Goal: Task Accomplishment & Management: Manage account settings

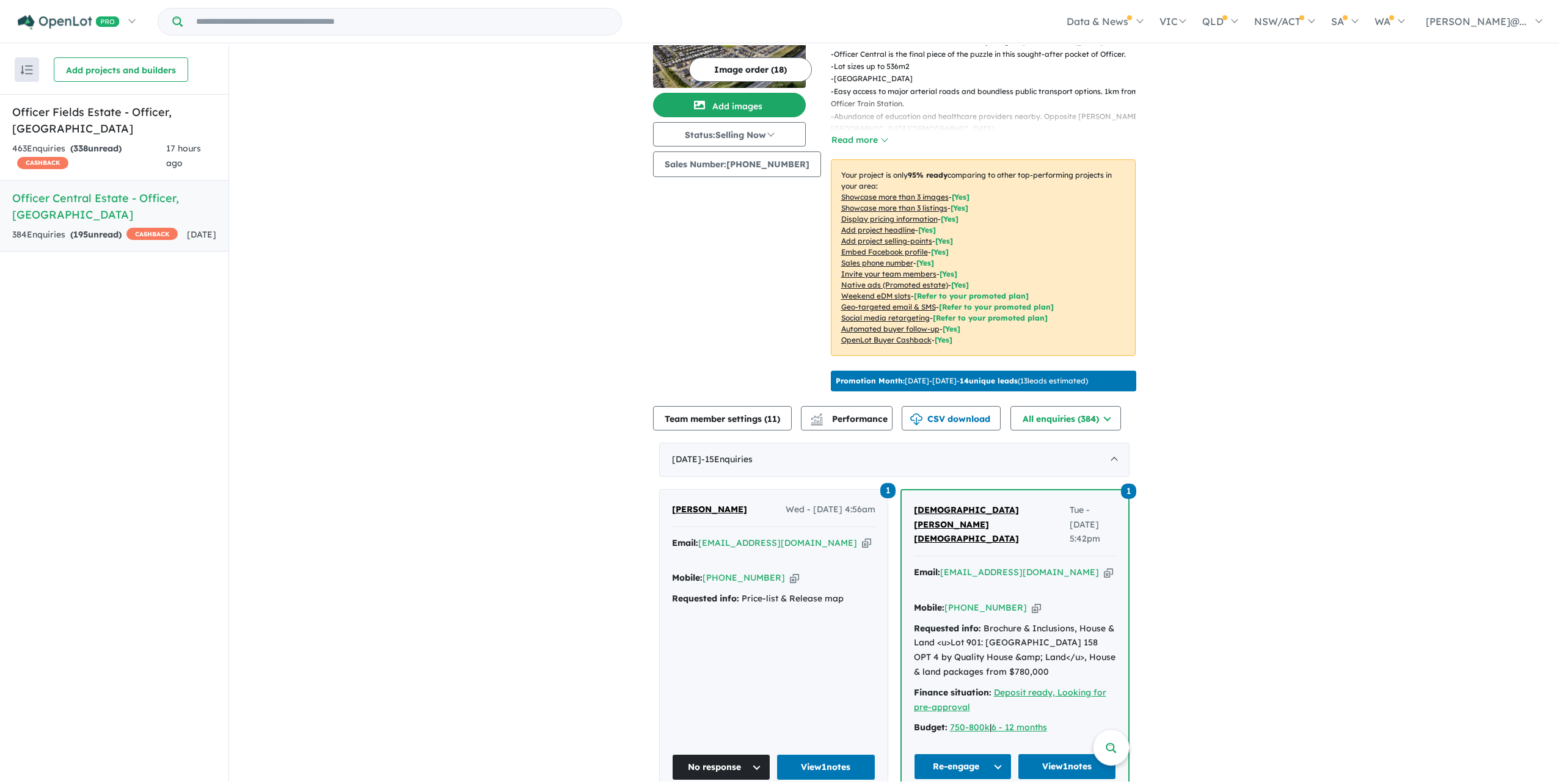
scroll to position [244, 0]
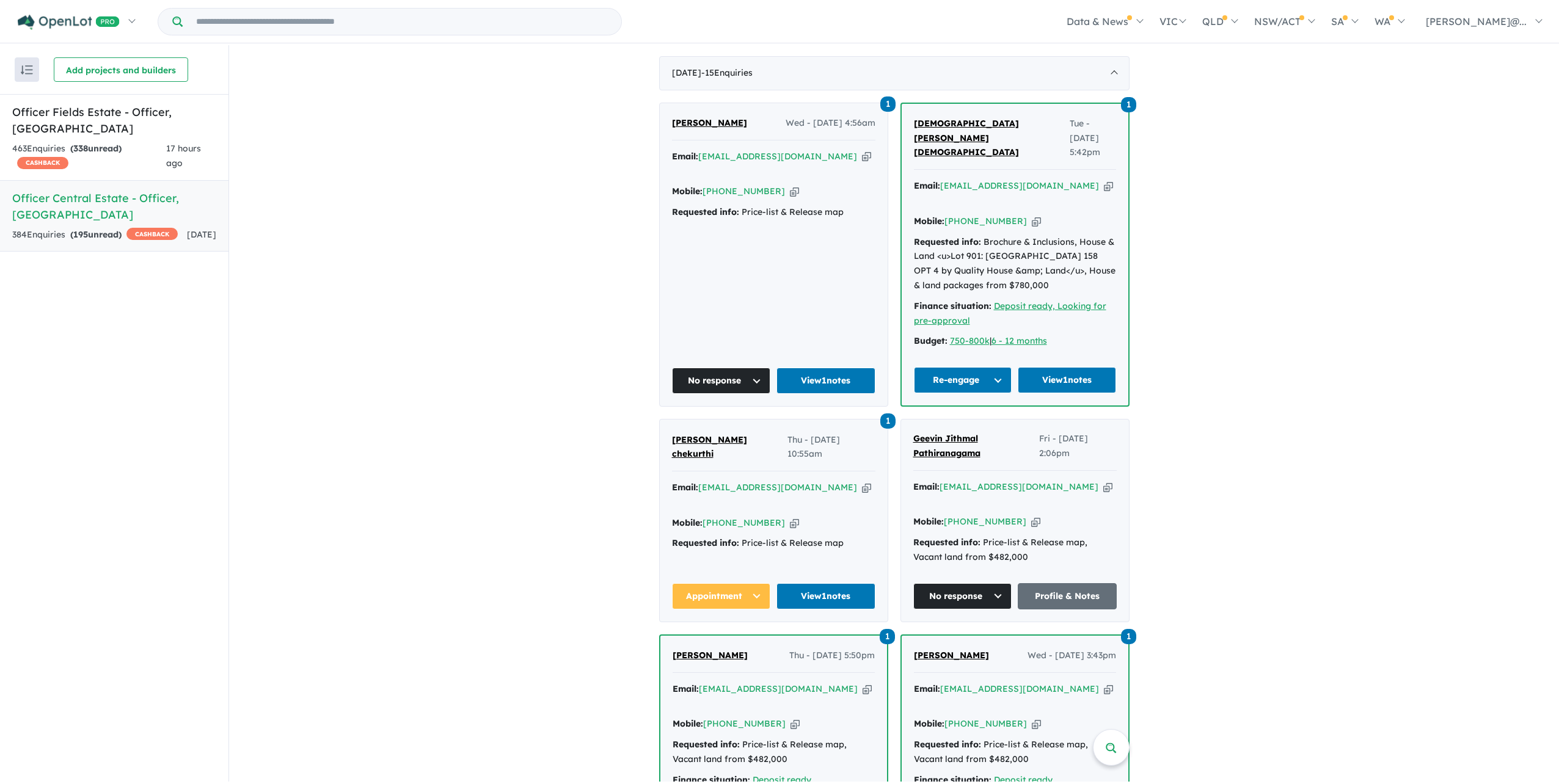
scroll to position [550, 0]
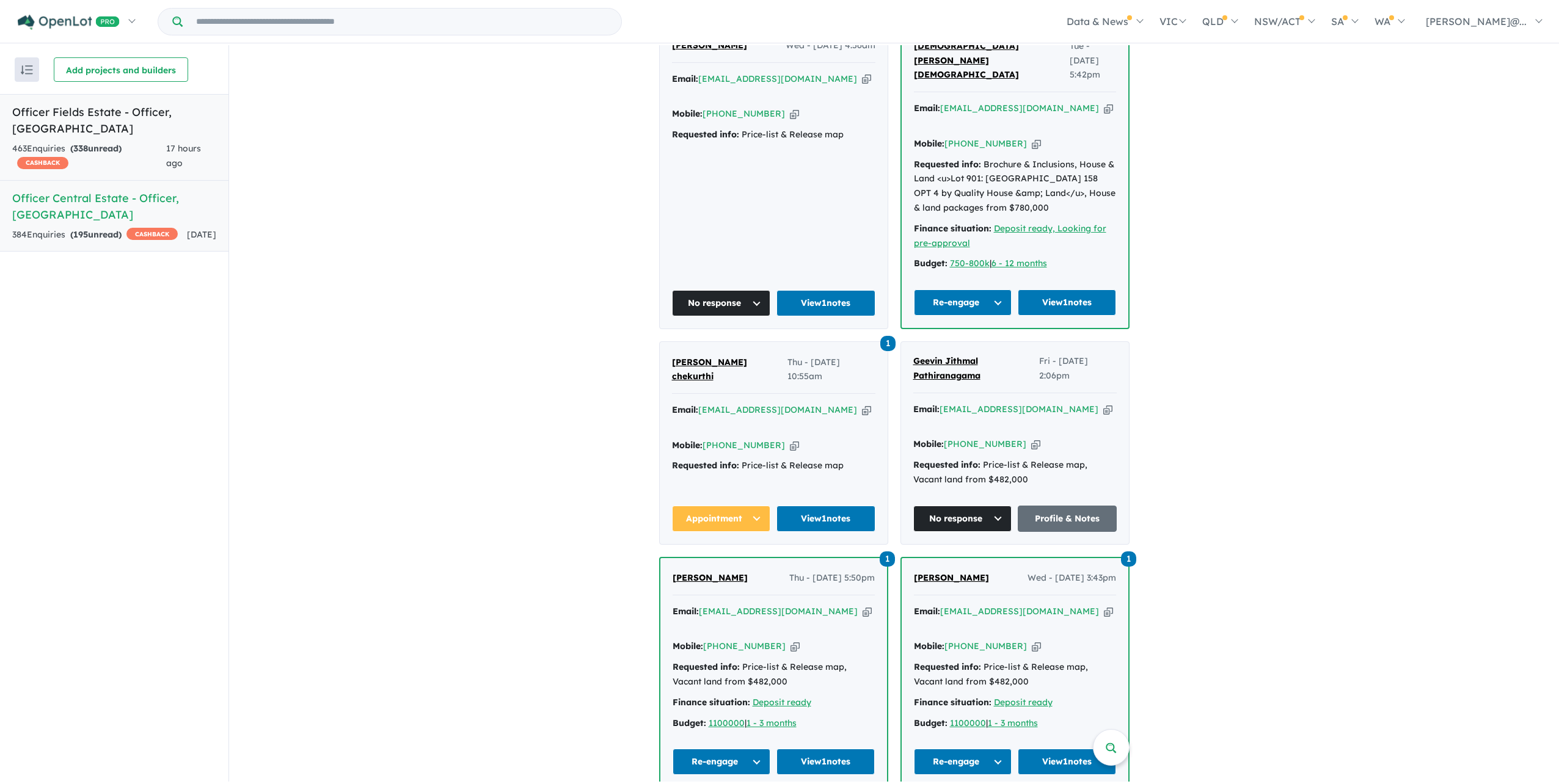
click at [182, 149] on span "17 hours ago" at bounding box center [184, 155] width 35 height 26
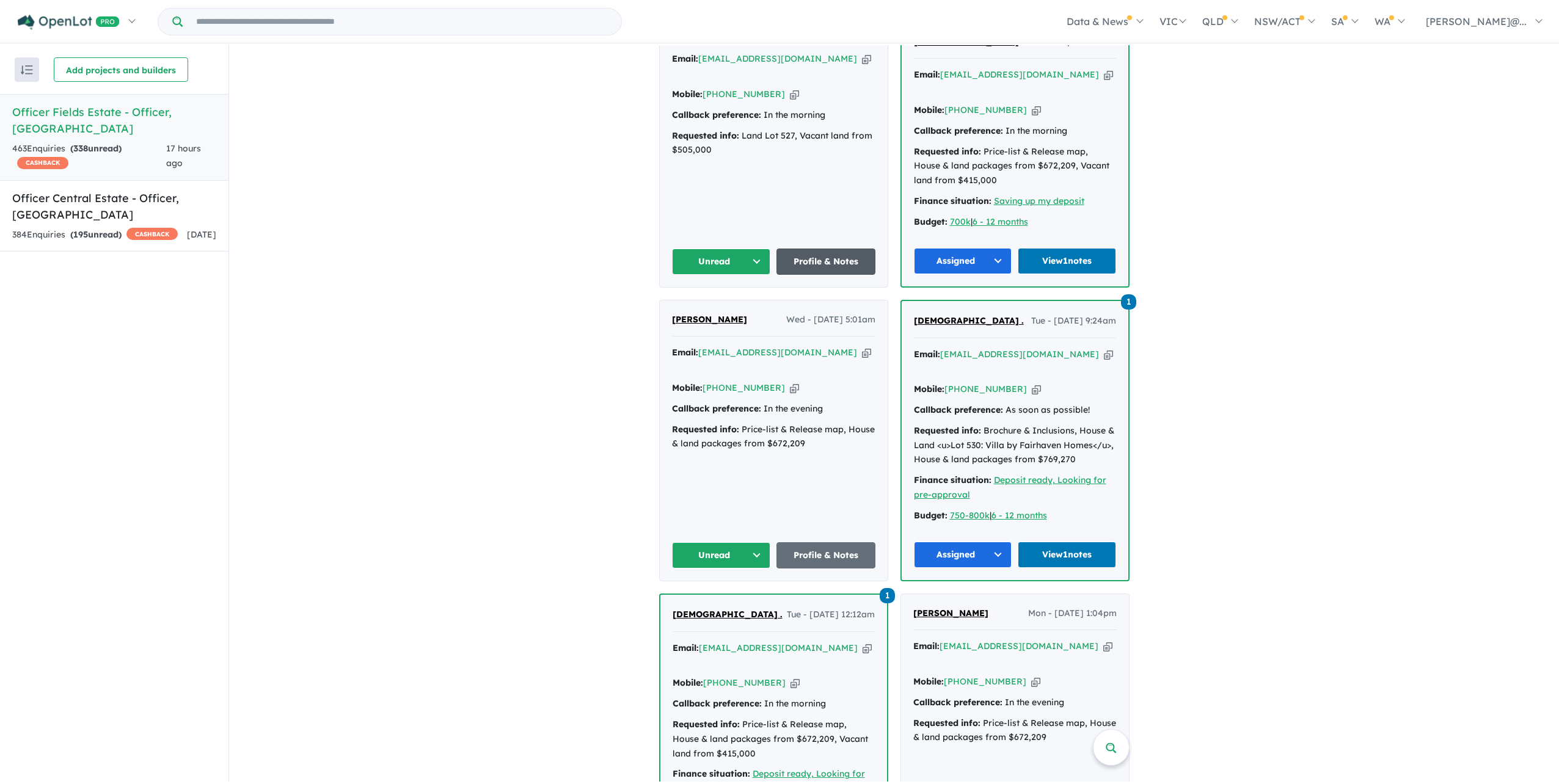
scroll to position [598, 0]
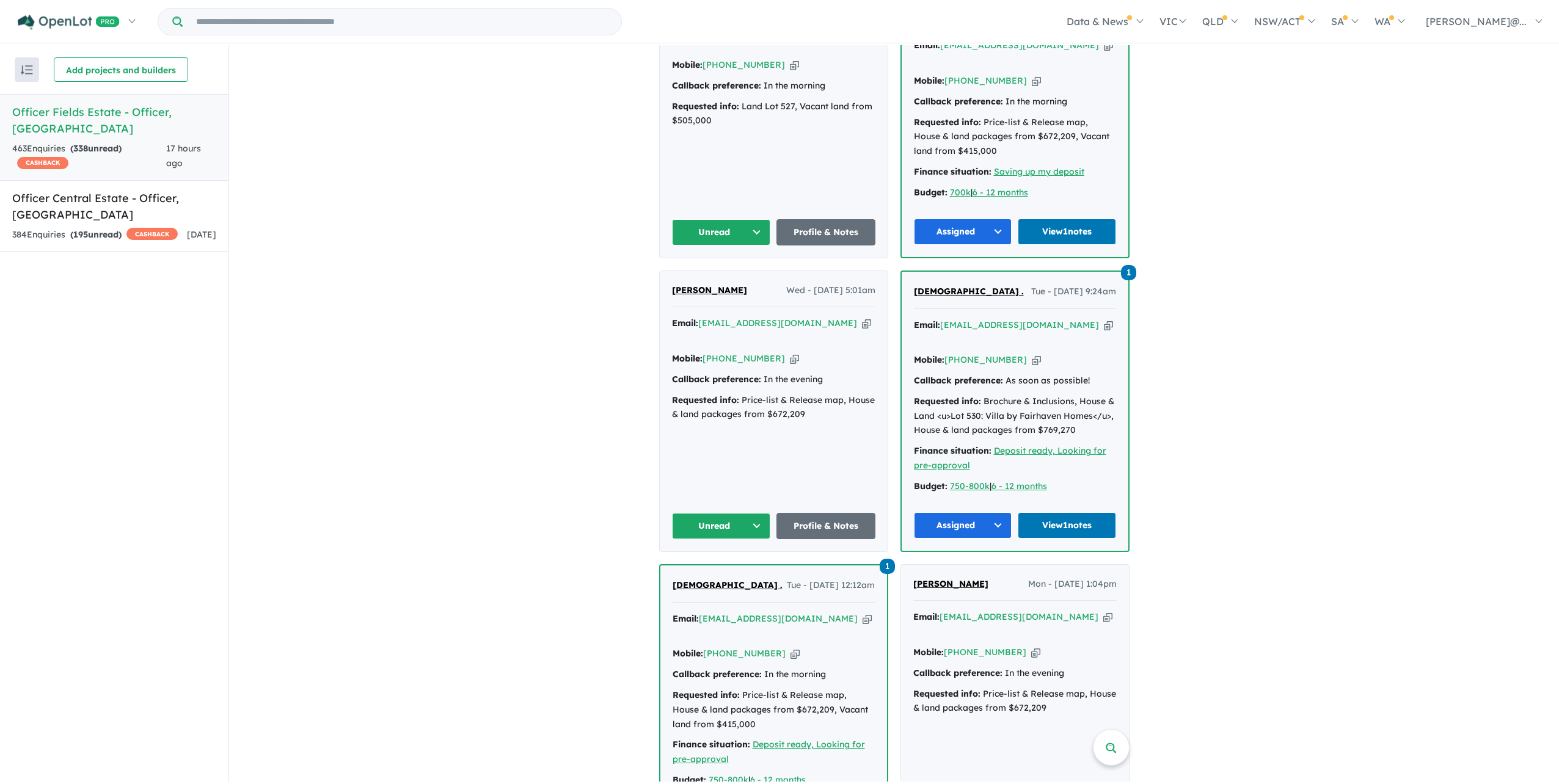
click at [787, 73] on div "Mobile: [PHONE_NUMBER] Copied!" at bounding box center [774, 65] width 203 height 15
click at [796, 72] on icon "button" at bounding box center [795, 65] width 9 height 13
click at [862, 36] on icon "button" at bounding box center [867, 29] width 9 height 13
click at [744, 246] on button "Unread" at bounding box center [722, 232] width 99 height 26
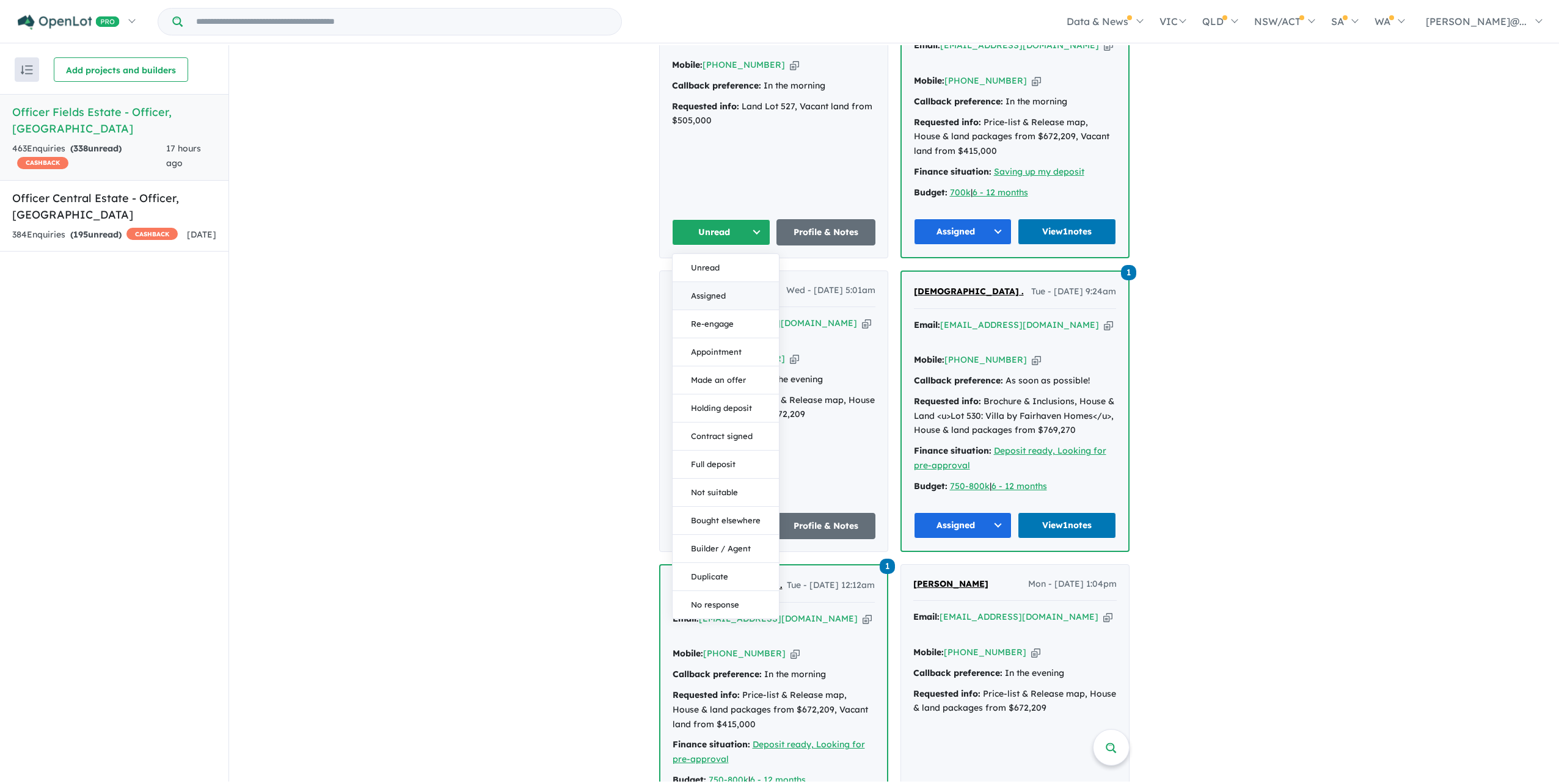
click at [733, 310] on button "Assigned" at bounding box center [725, 296] width 106 height 28
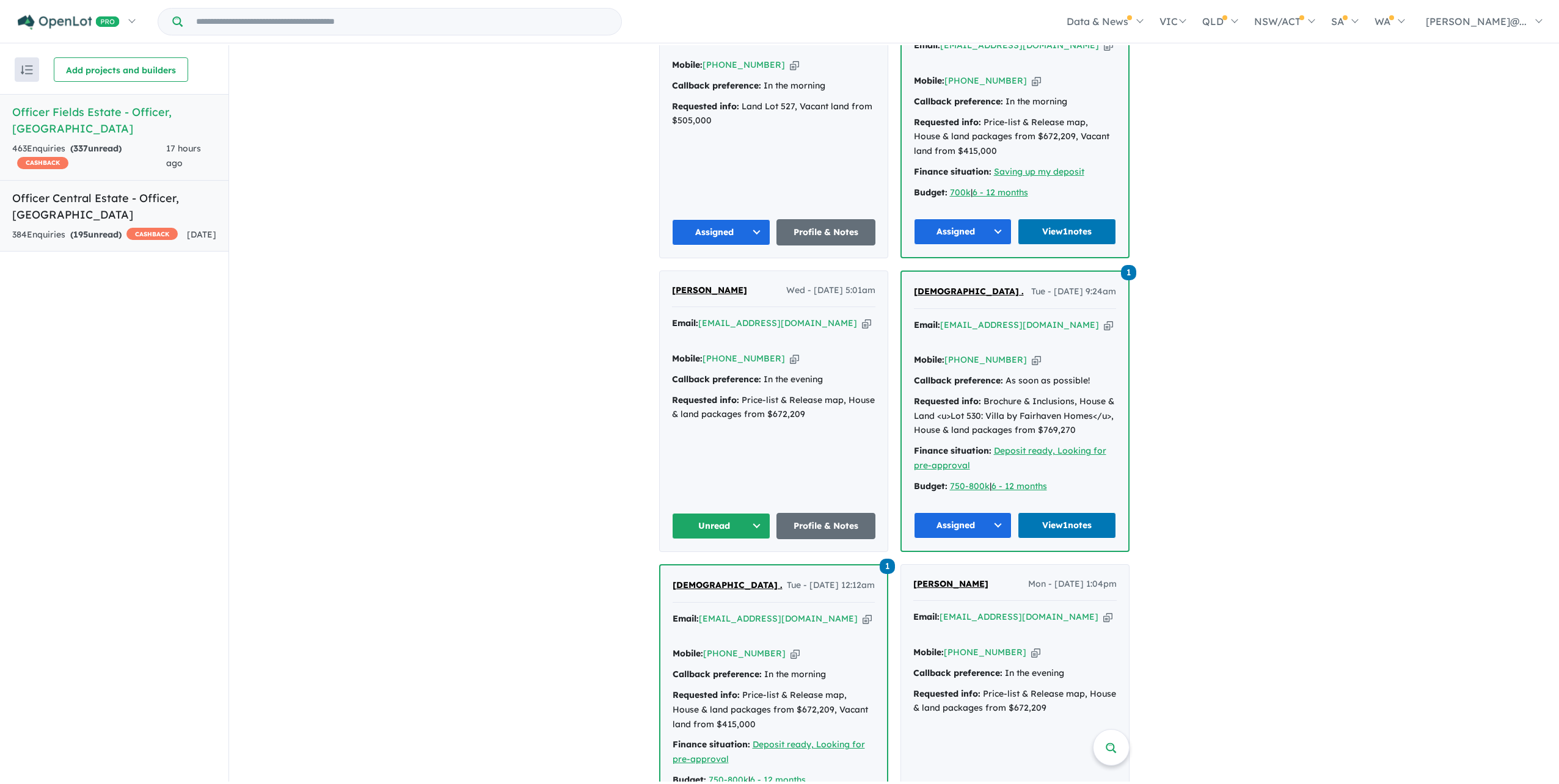
click at [159, 235] on div "384 Enquir ies ( 195 unread) CASHBACK" at bounding box center [95, 235] width 166 height 15
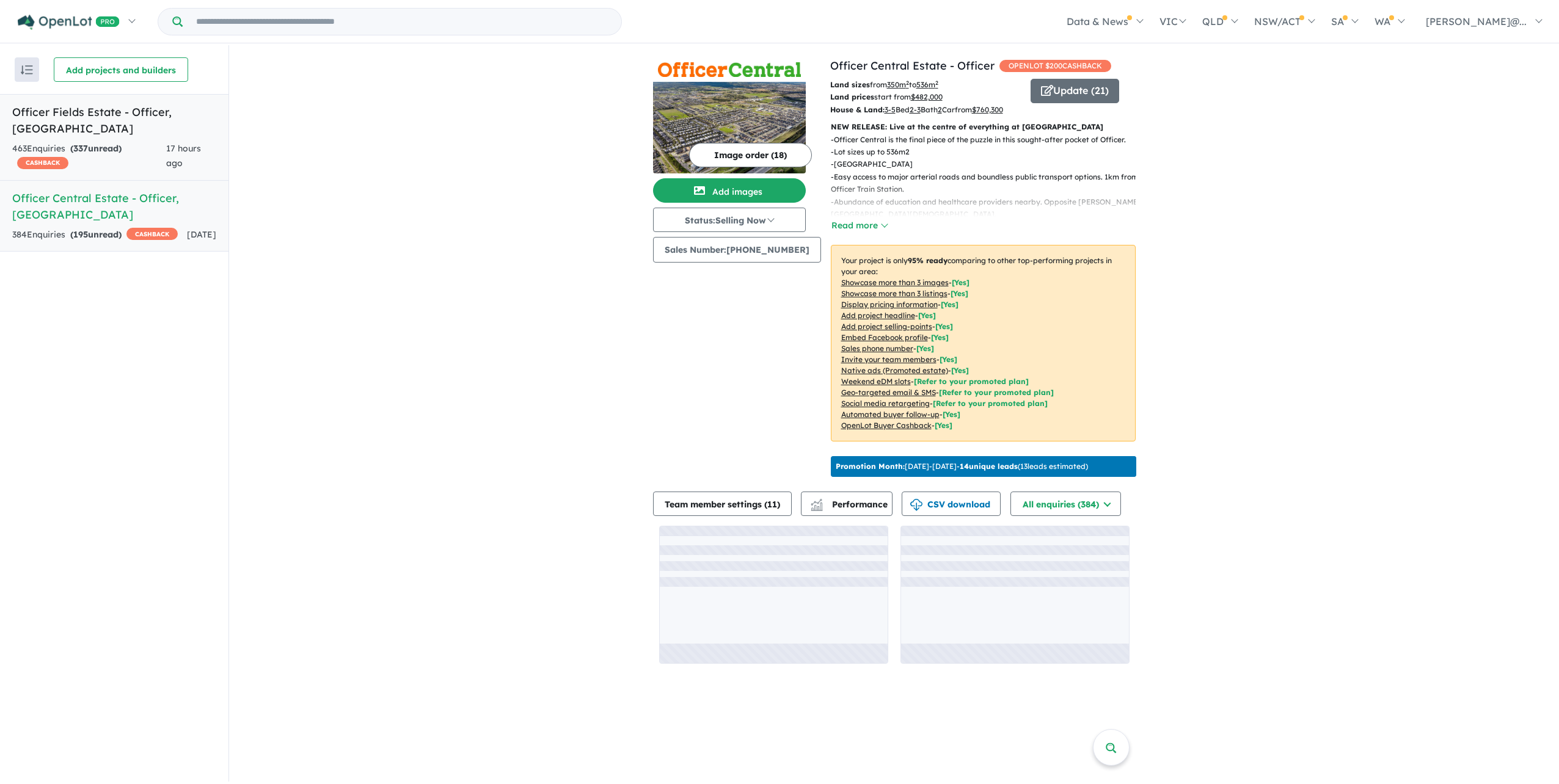
click at [143, 155] on div "463 Enquir ies ( 337 unread) CASHBACK" at bounding box center [89, 157] width 154 height 29
